Goal: Transaction & Acquisition: Purchase product/service

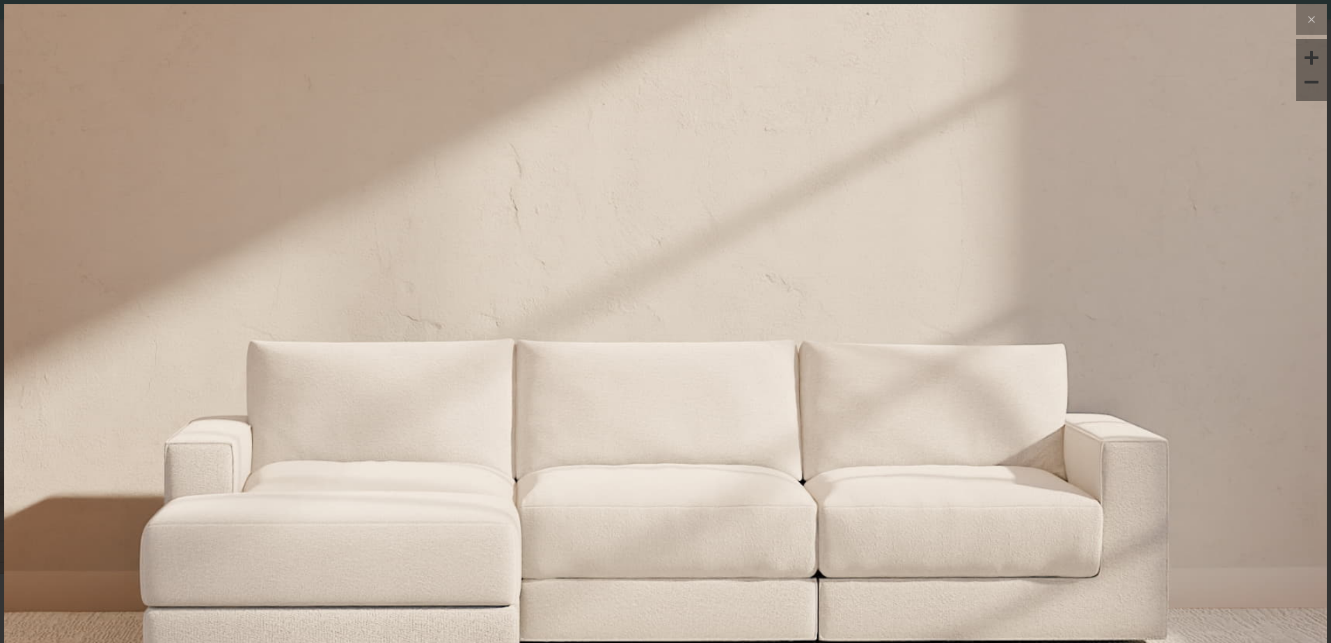
scroll to position [16308, 1321]
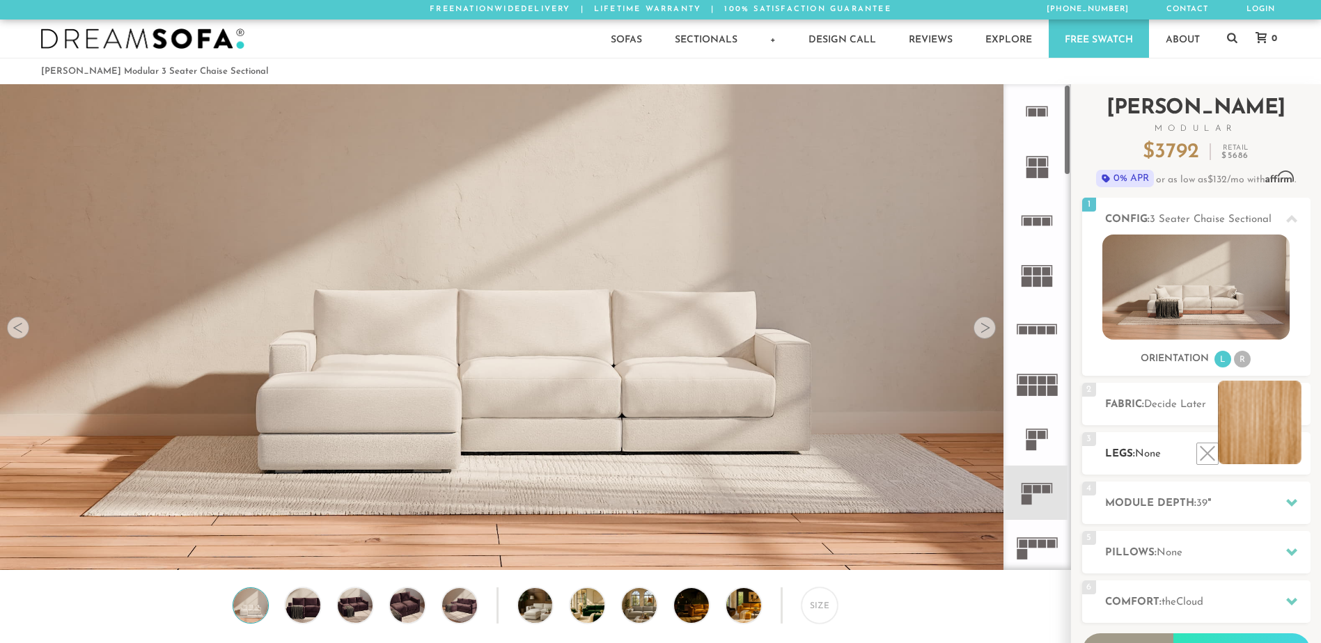
click at [1295, 461] on li at bounding box center [1260, 423] width 84 height 84
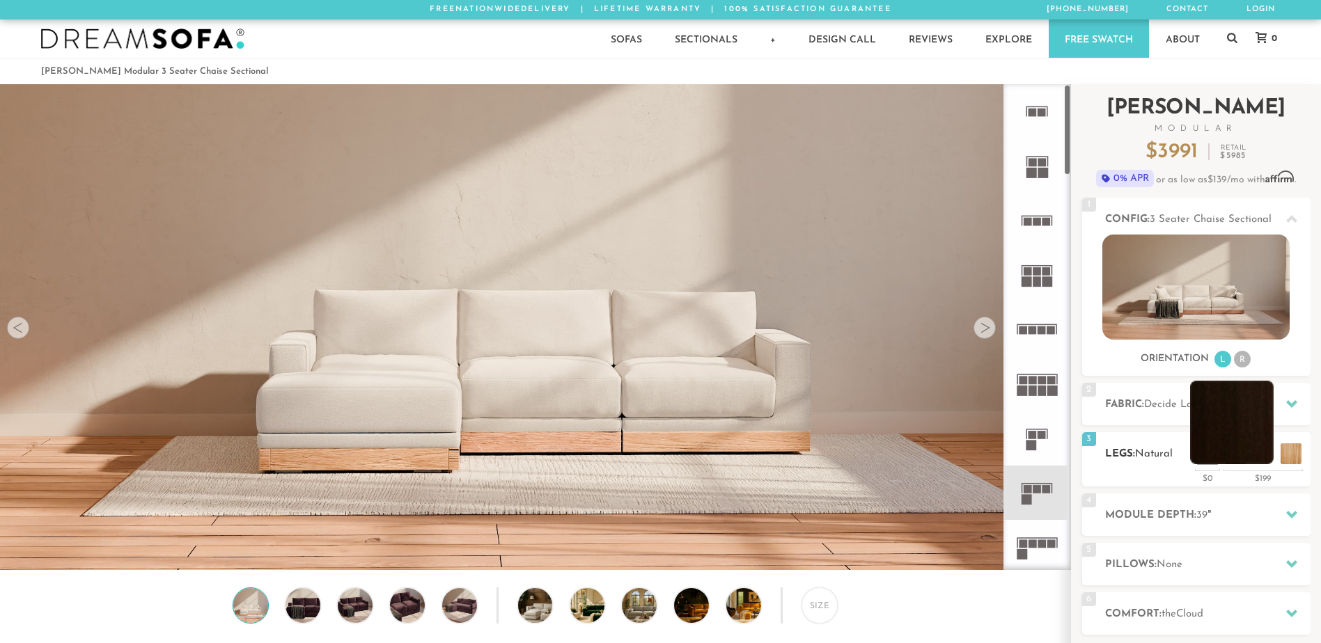
click at [1264, 463] on li at bounding box center [1232, 423] width 84 height 84
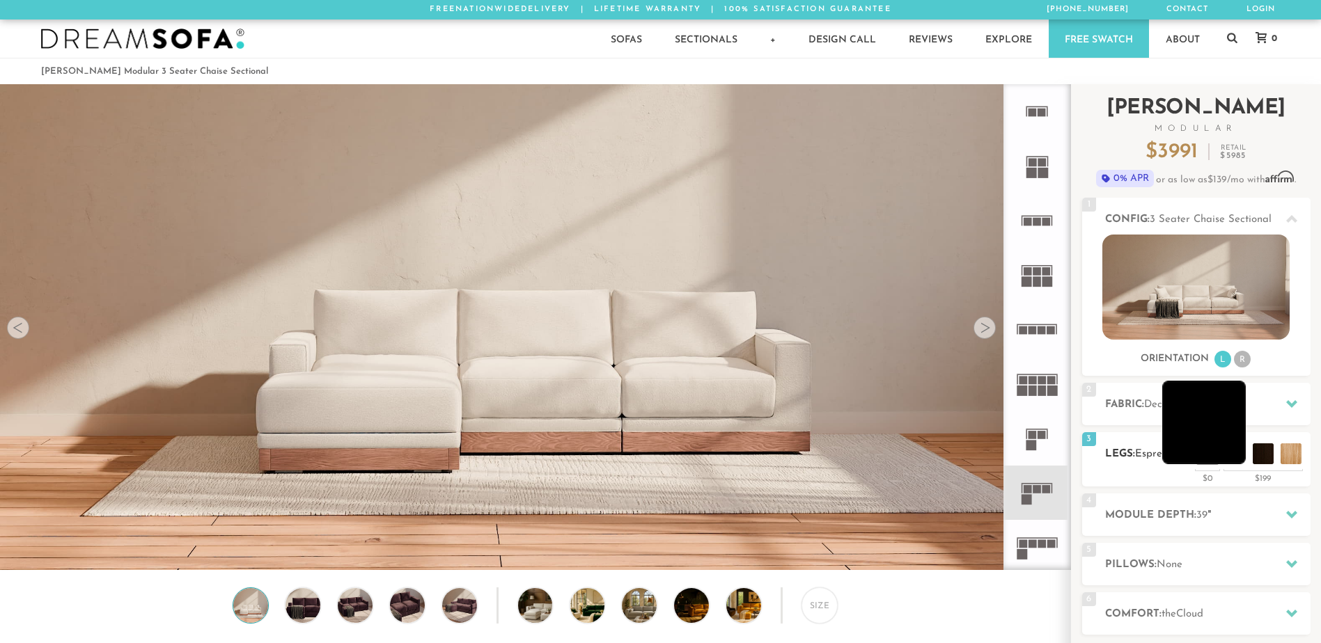
click at [1231, 461] on li at bounding box center [1204, 423] width 84 height 84
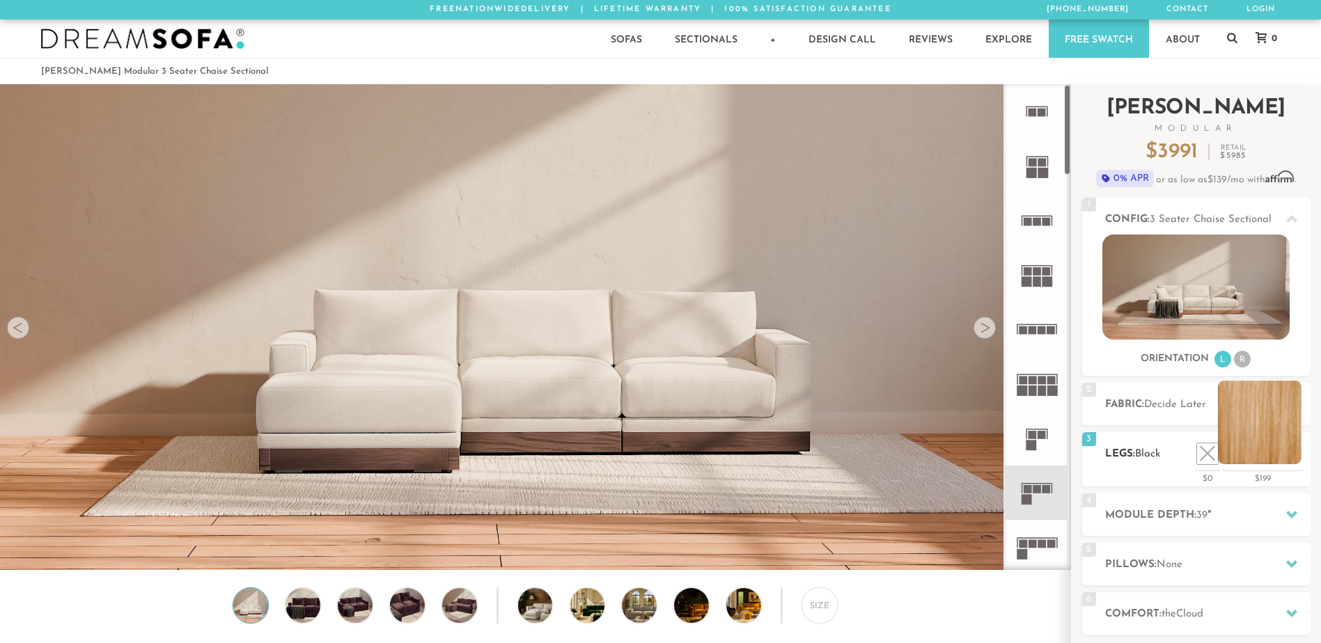
click at [1299, 453] on li at bounding box center [1260, 423] width 84 height 84
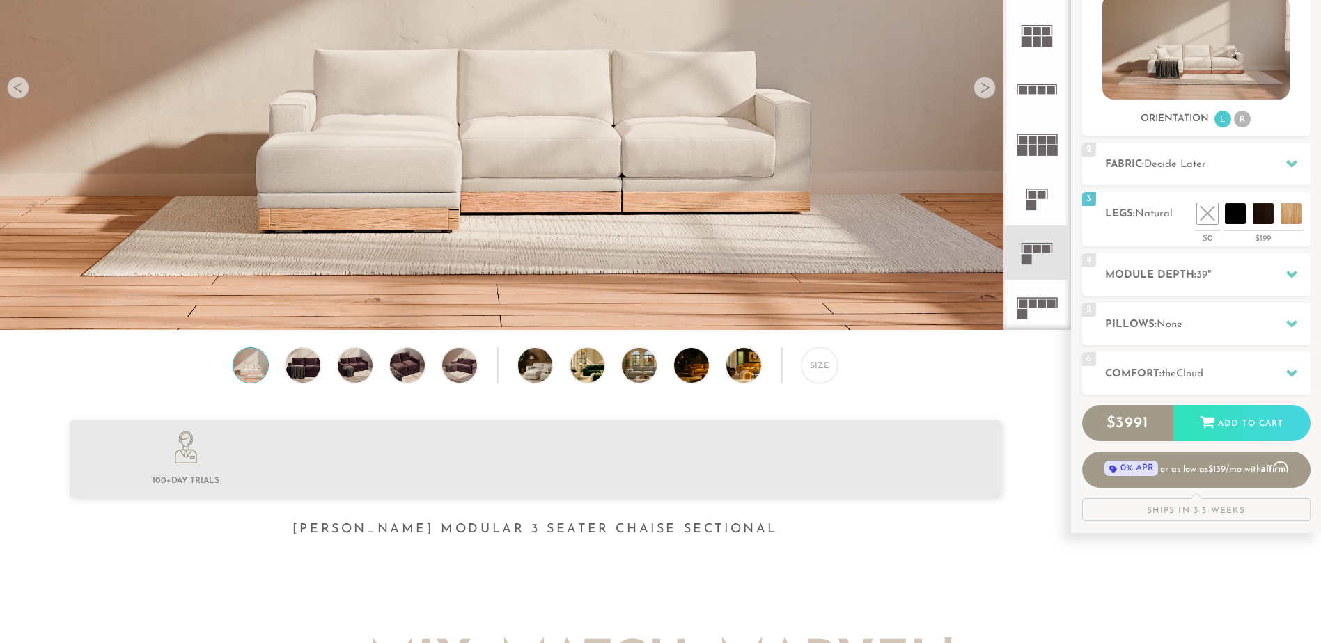
scroll to position [242, 0]
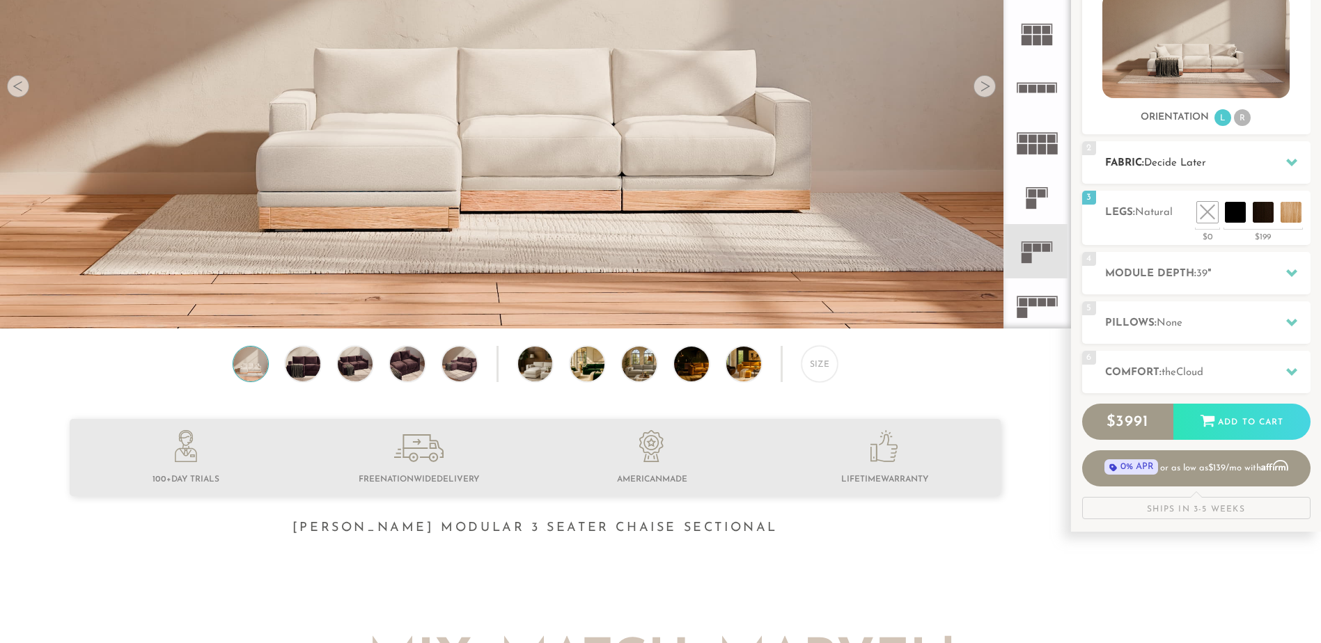
click at [1141, 173] on div "2 Fabric: Decide Later" at bounding box center [1196, 162] width 228 height 42
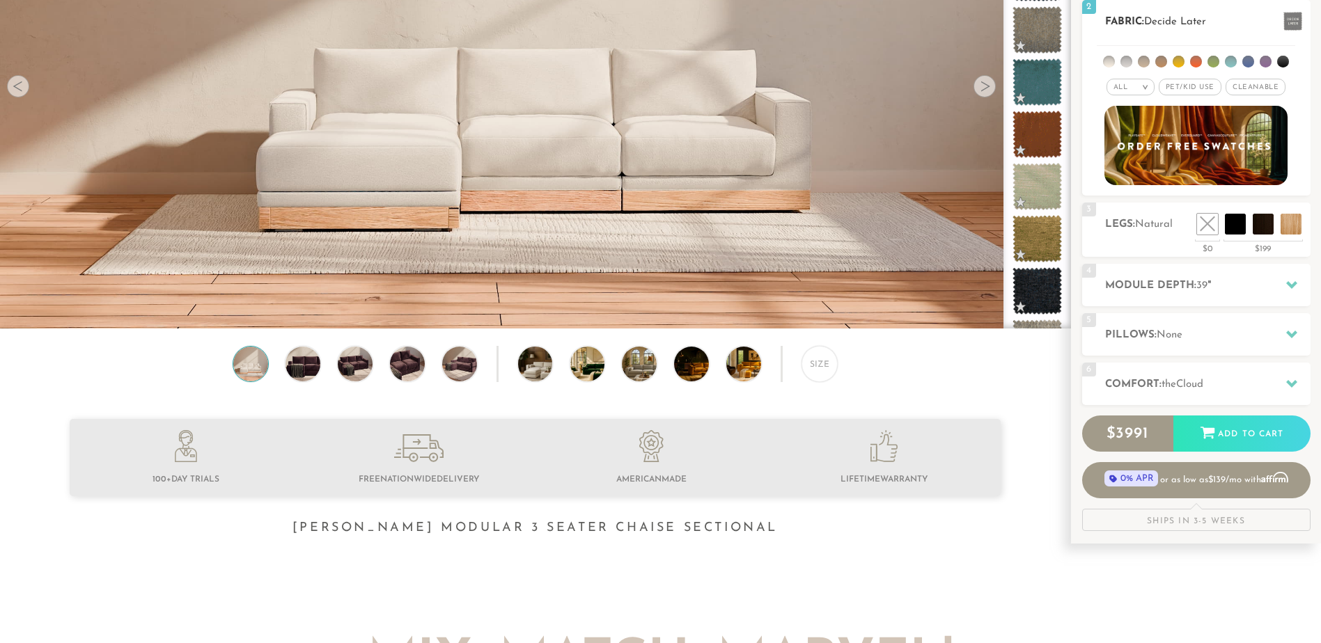
click at [1138, 61] on li at bounding box center [1144, 62] width 12 height 12
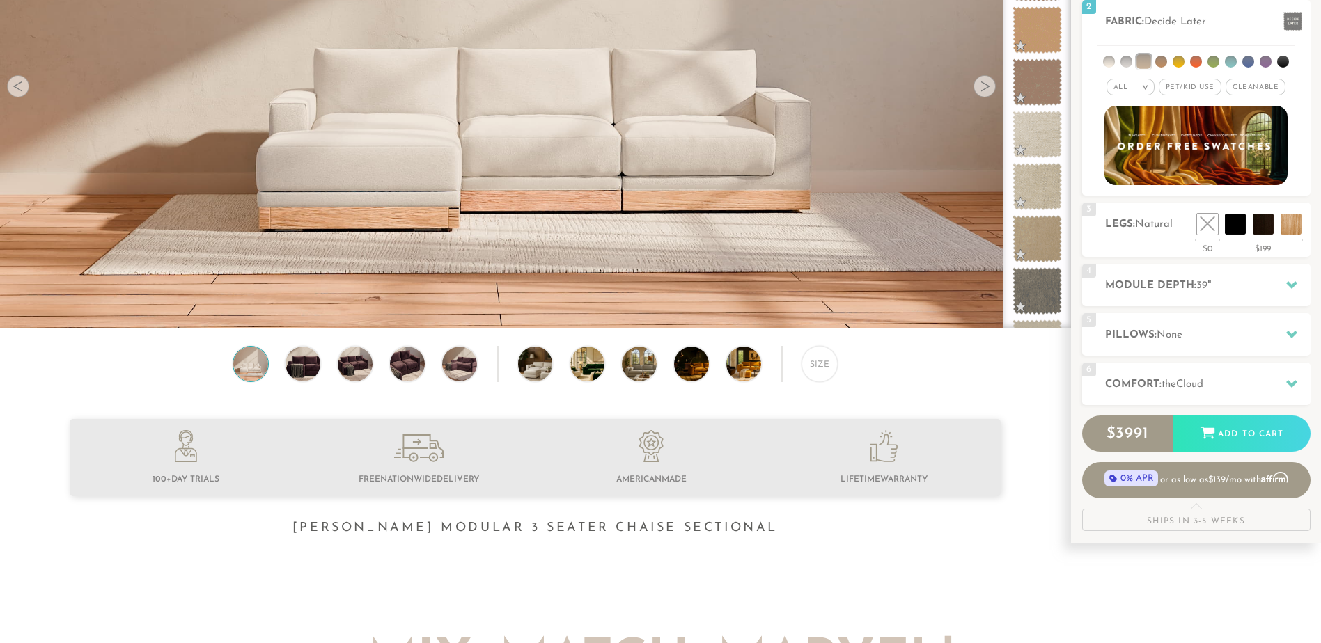
scroll to position [0, 0]
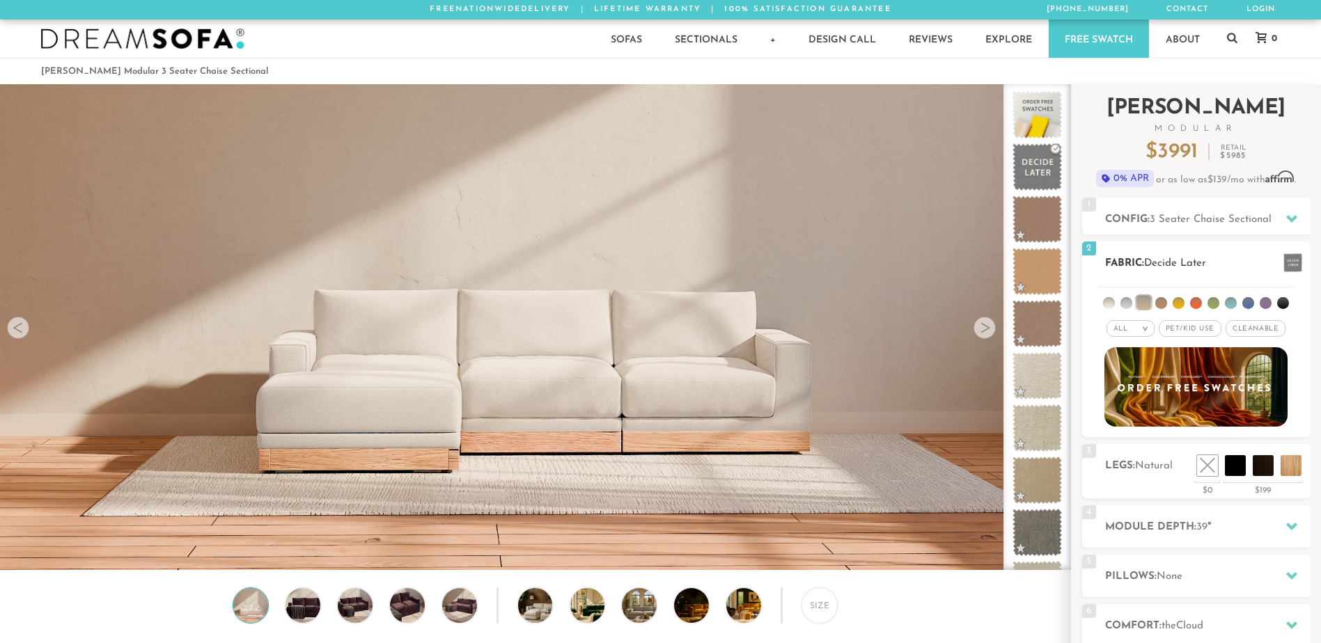
click at [1184, 329] on span "Pet/Kid Use x" at bounding box center [1189, 328] width 63 height 17
click at [1249, 344] on div "All > All Tier x x" at bounding box center [1196, 355] width 228 height 143
click at [1257, 326] on span "Cleanable x" at bounding box center [1260, 328] width 60 height 17
click at [1143, 306] on li at bounding box center [1143, 303] width 14 height 14
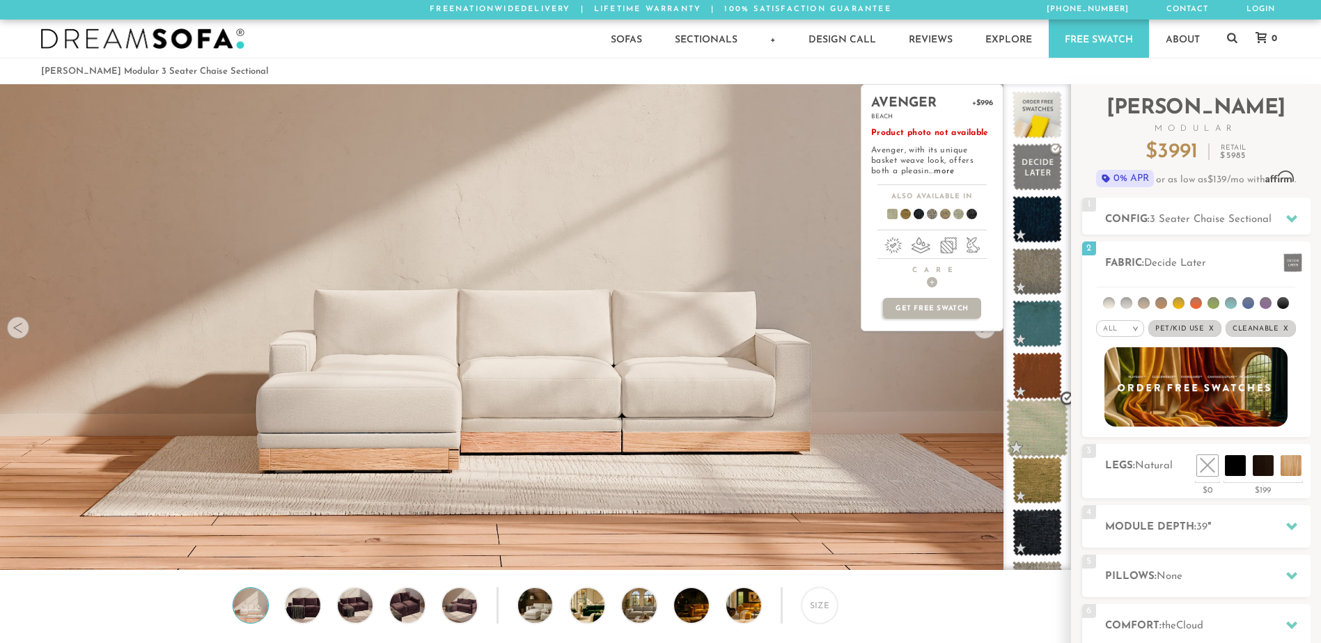
click at [1052, 439] on span at bounding box center [1037, 428] width 62 height 59
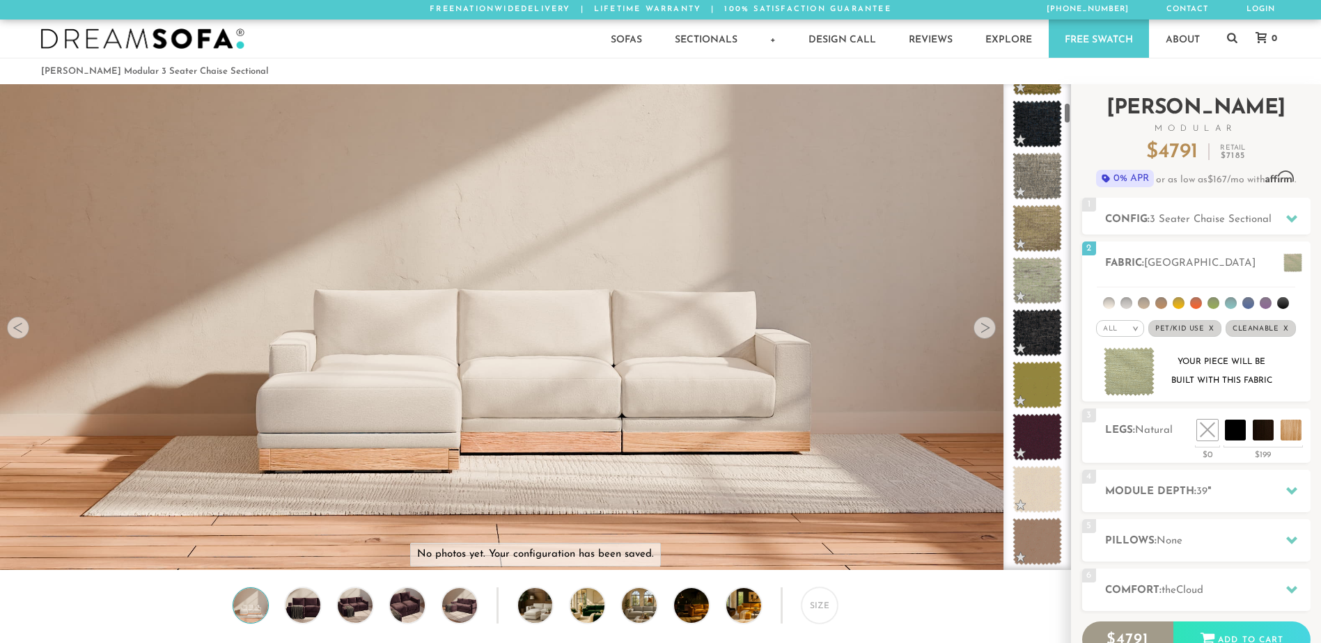
scroll to position [440, 0]
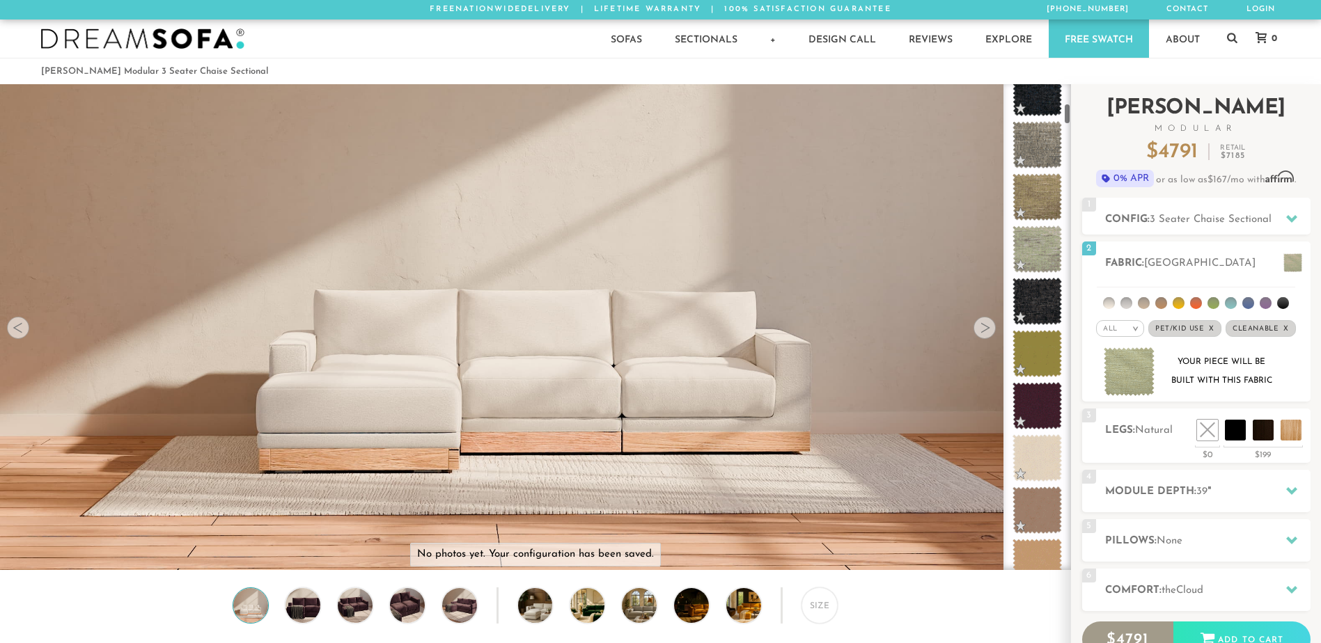
drag, startPoint x: 1069, startPoint y: 98, endPoint x: 1071, endPoint y: 118, distance: 19.6
click at [1071, 118] on div "Introducing Landon Modular $ 4791 Retail $ 7185 $ 4791 Retail $ 7185 0% APR or …" at bounding box center [1196, 417] width 250 height 666
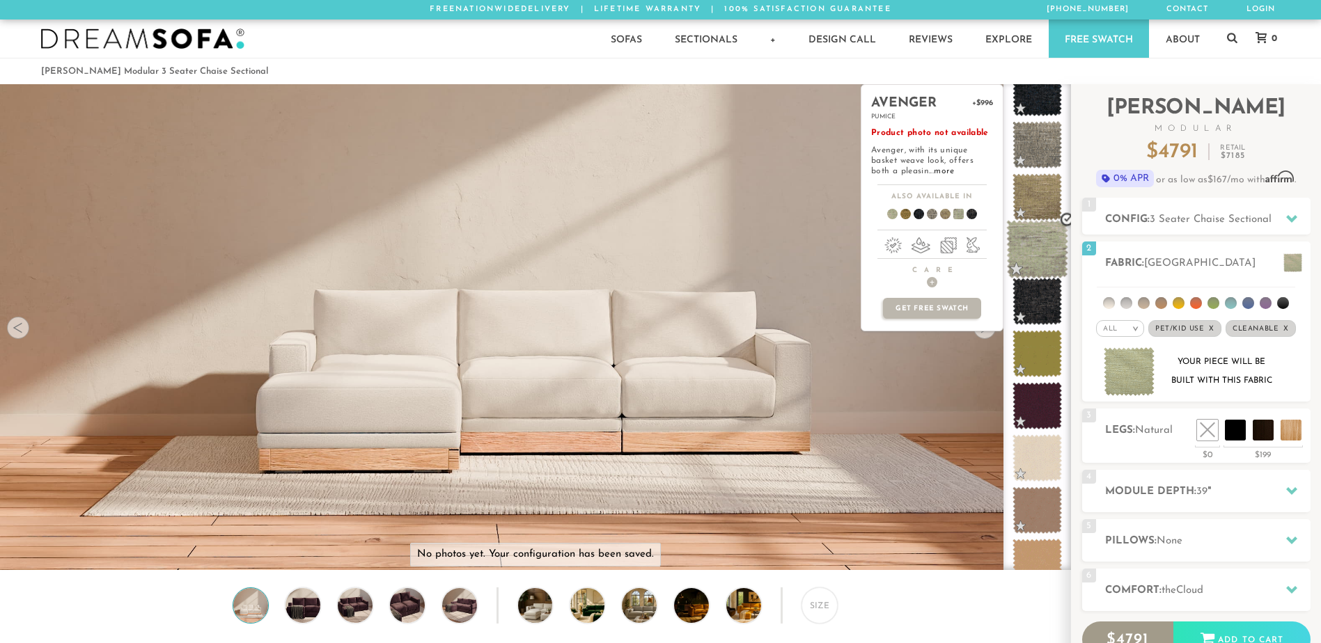
click at [1019, 244] on span at bounding box center [1037, 249] width 62 height 59
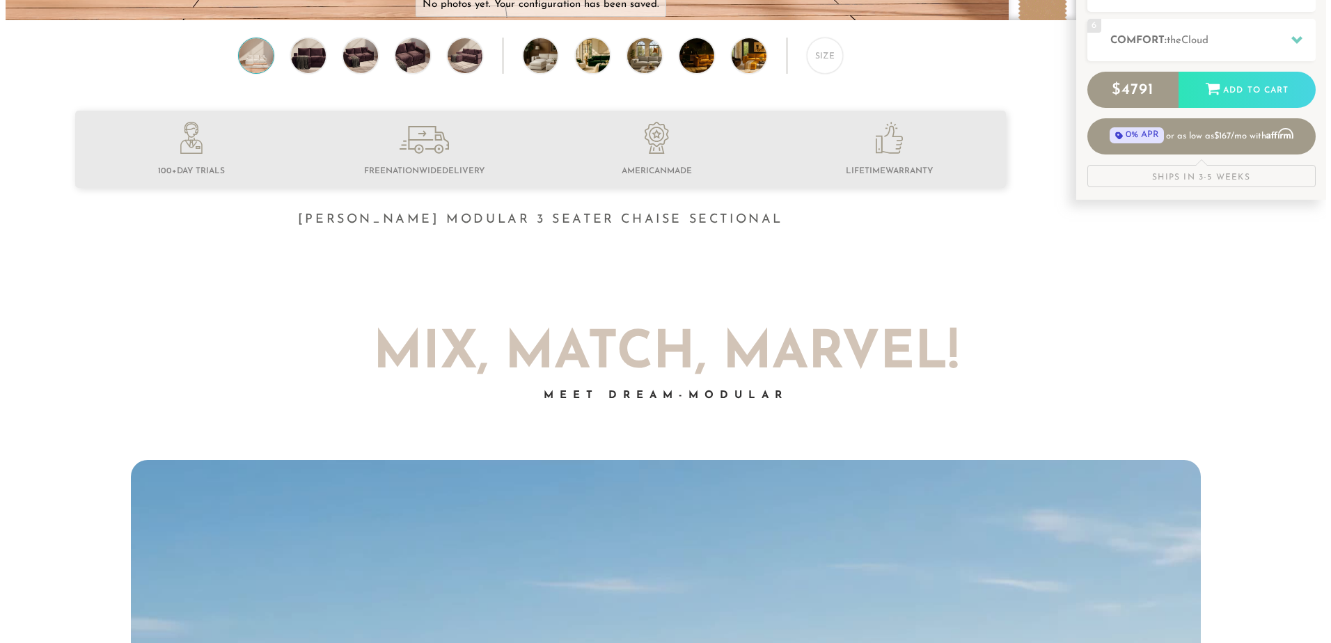
scroll to position [0, 0]
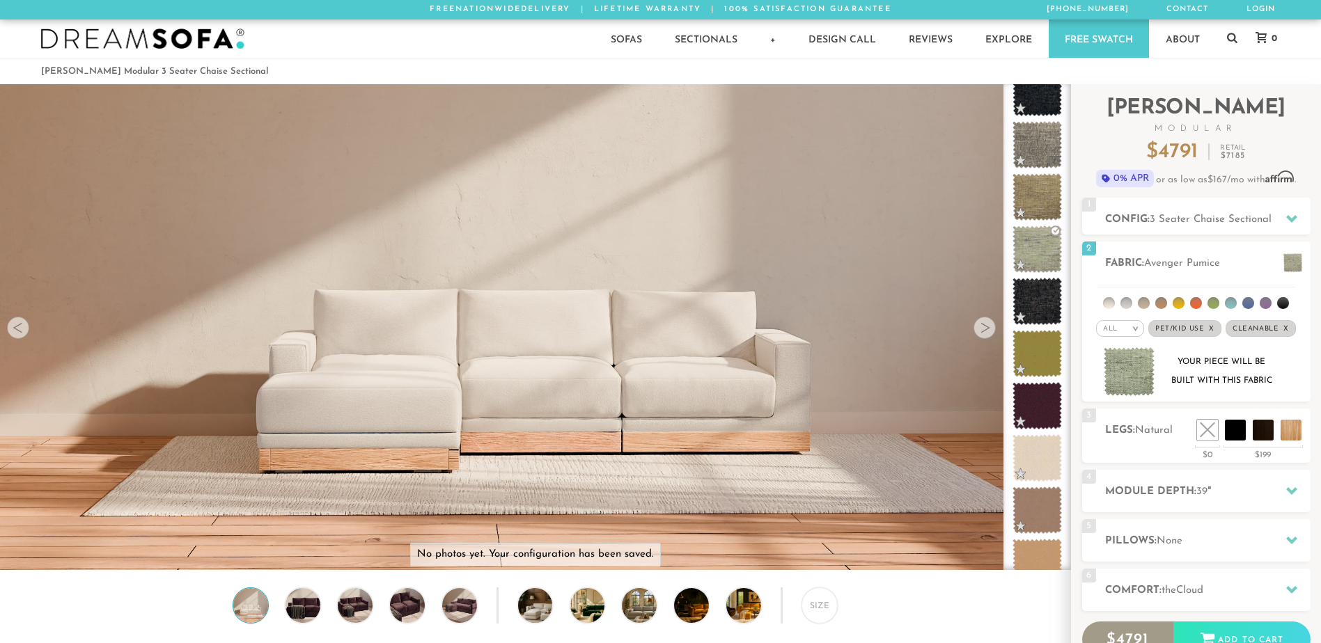
click at [446, 152] on img at bounding box center [535, 177] width 1070 height 356
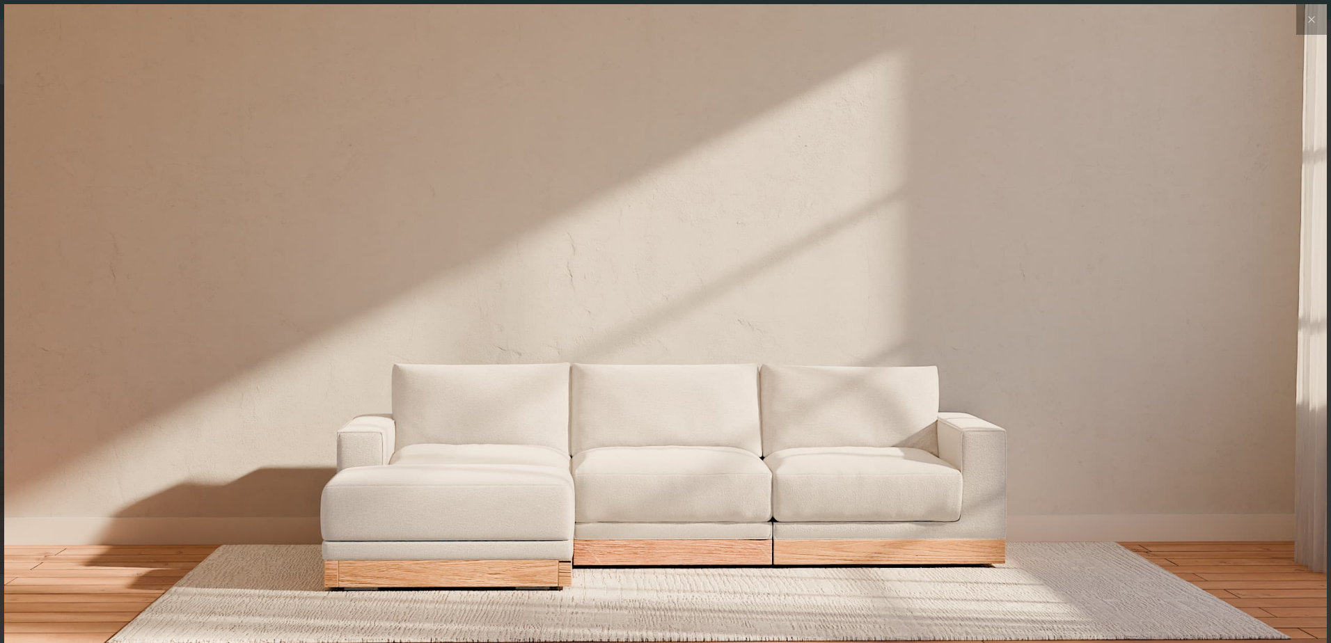
scroll to position [16303, 1321]
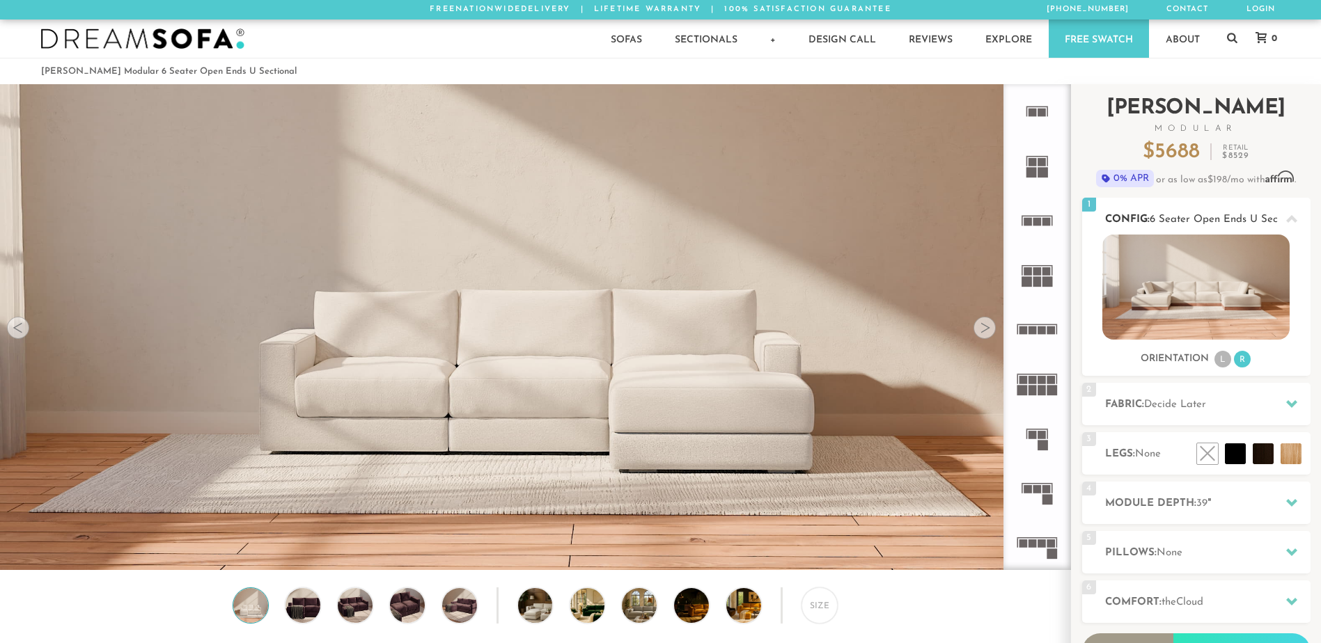
click at [1222, 347] on div "Sofas L Sectionals U Sectionals" at bounding box center [1196, 302] width 228 height 134
click at [1222, 362] on li "L" at bounding box center [1222, 359] width 17 height 17
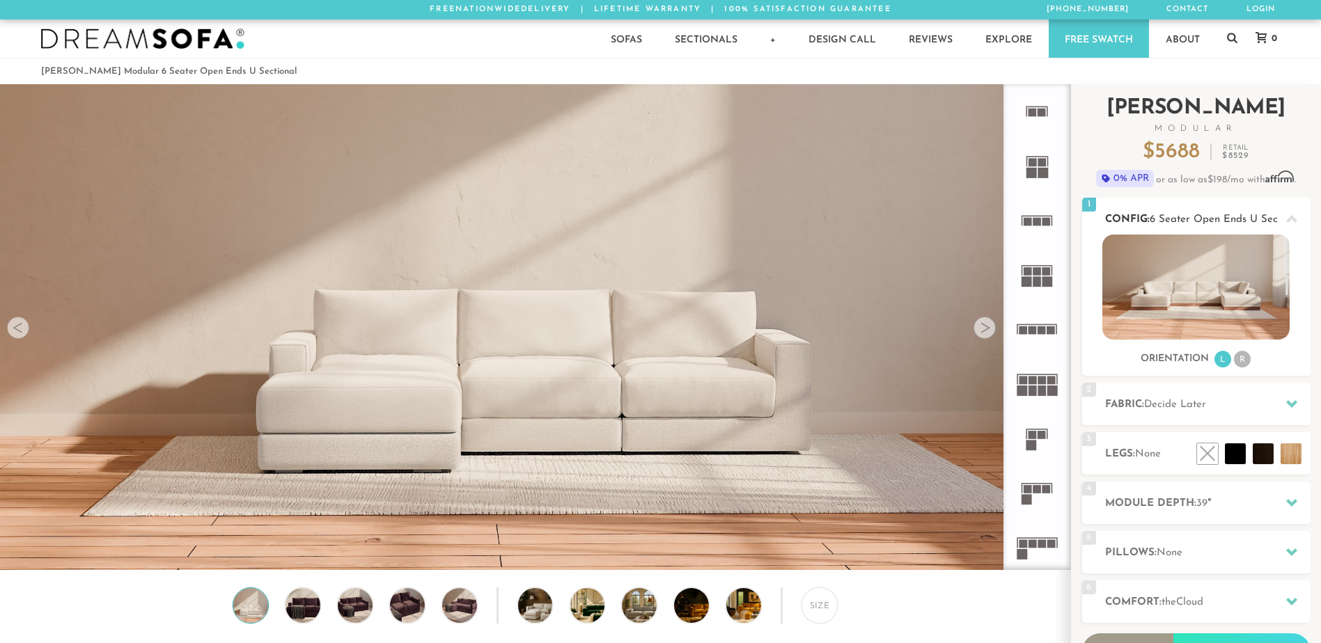
click at [1199, 282] on img at bounding box center [1195, 287] width 187 height 105
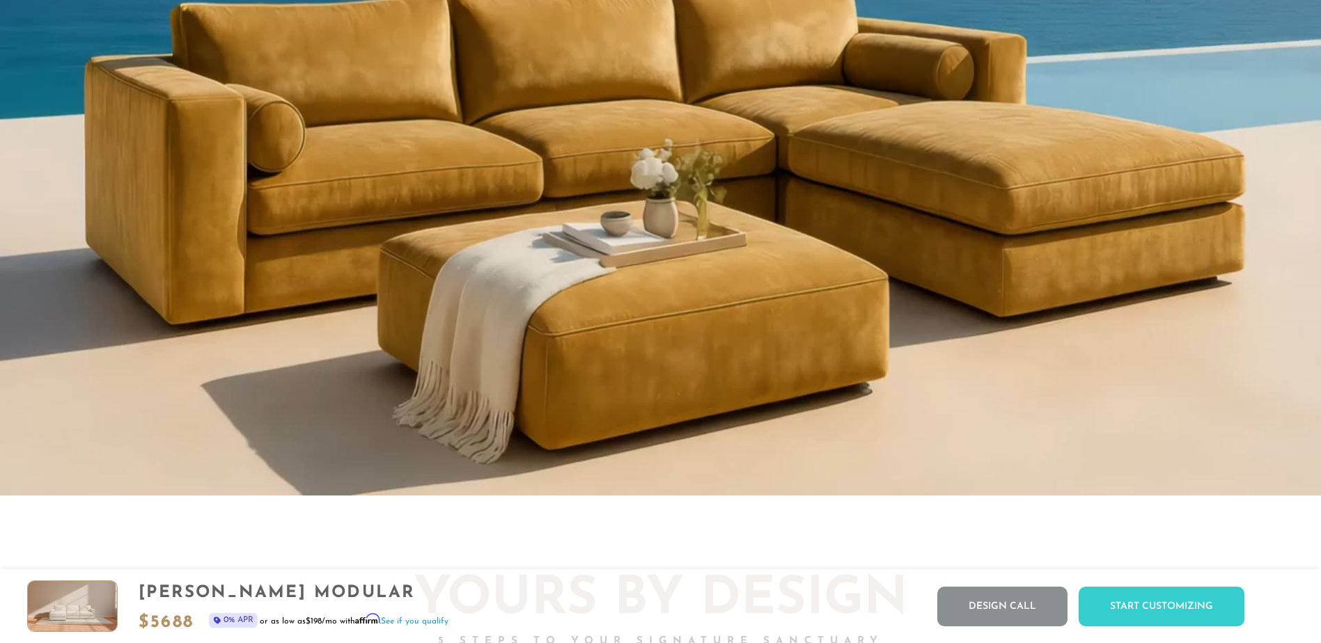
scroll to position [1516, 0]
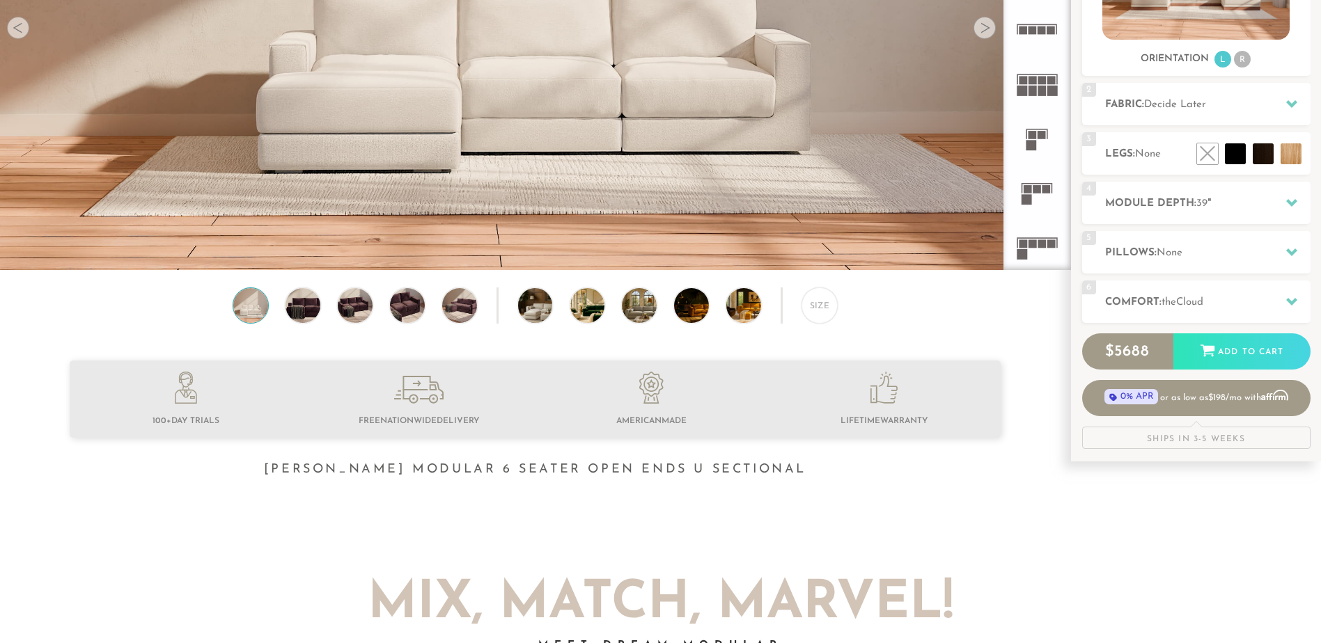
scroll to position [0, 0]
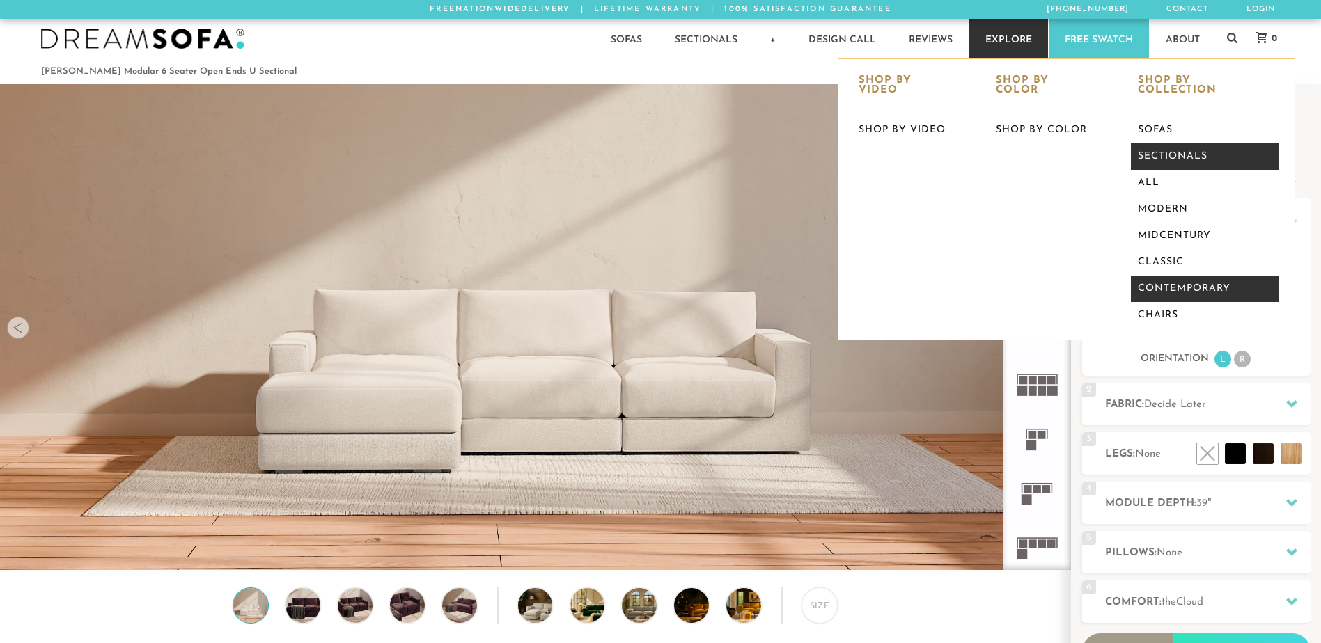
click at [1192, 280] on link "Contemporary" at bounding box center [1205, 289] width 148 height 26
